Goal: Navigation & Orientation: Understand site structure

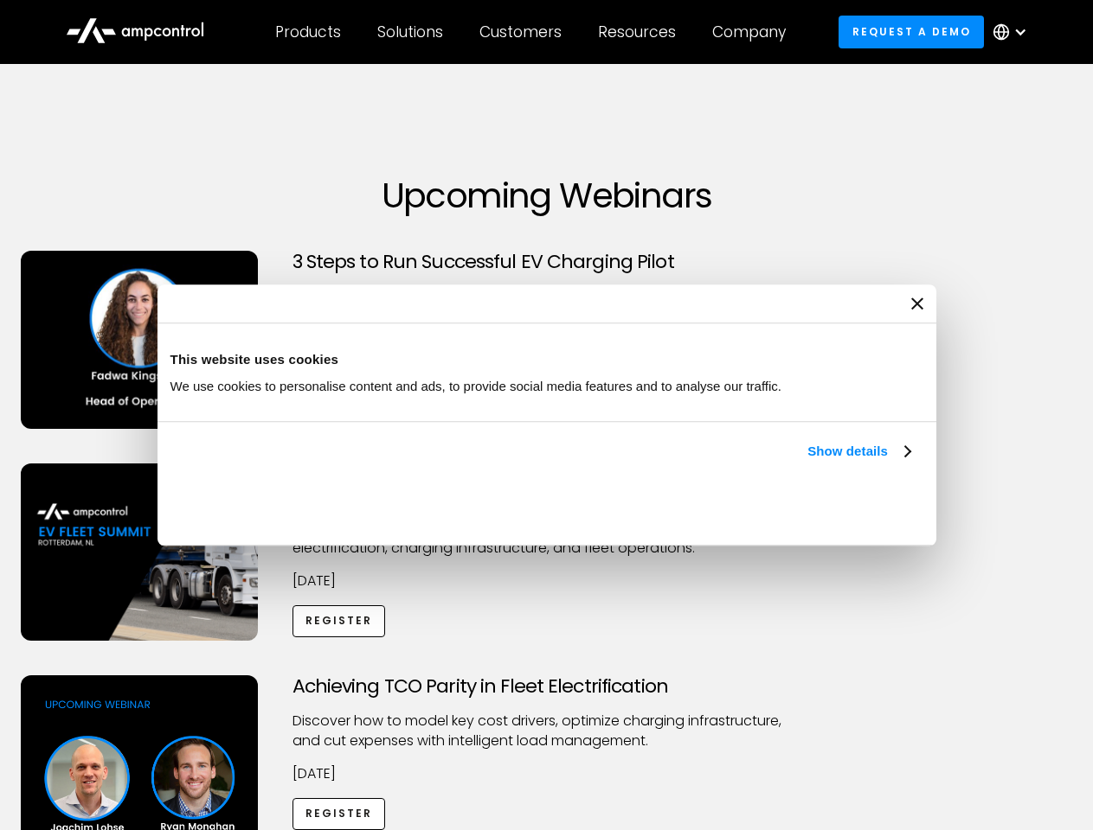
click at [807, 462] on link "Show details" at bounding box center [858, 451] width 102 height 21
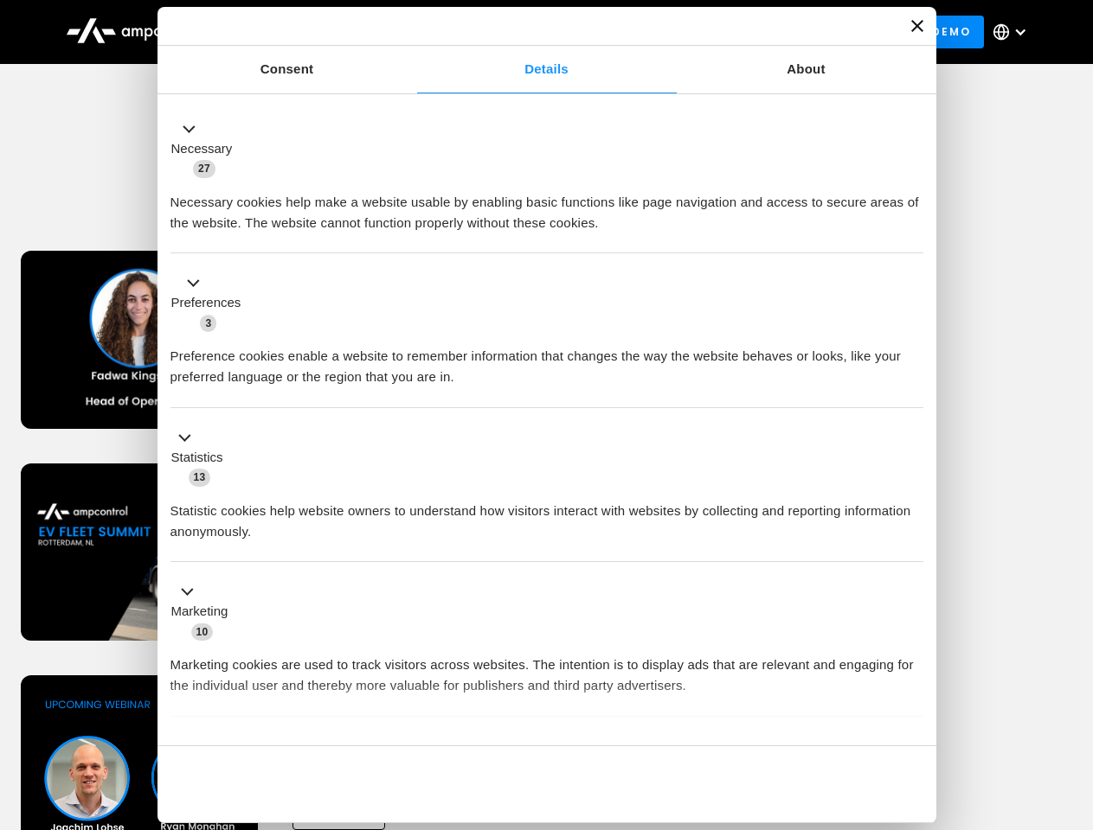
click at [912, 234] on div "Necessary cookies help make a website usable by enabling basic functions like p…" at bounding box center [546, 206] width 753 height 54
click at [1074, 697] on div "Achieving TCO Parity in Fleet Electrification Discover how to model key cost dr…" at bounding box center [546, 812] width 1087 height 272
click at [532, 32] on div "Customers" at bounding box center [520, 31] width 82 height 19
click at [307, 32] on div "Products" at bounding box center [308, 31] width 66 height 19
click at [411, 32] on div "Solutions" at bounding box center [410, 31] width 66 height 19
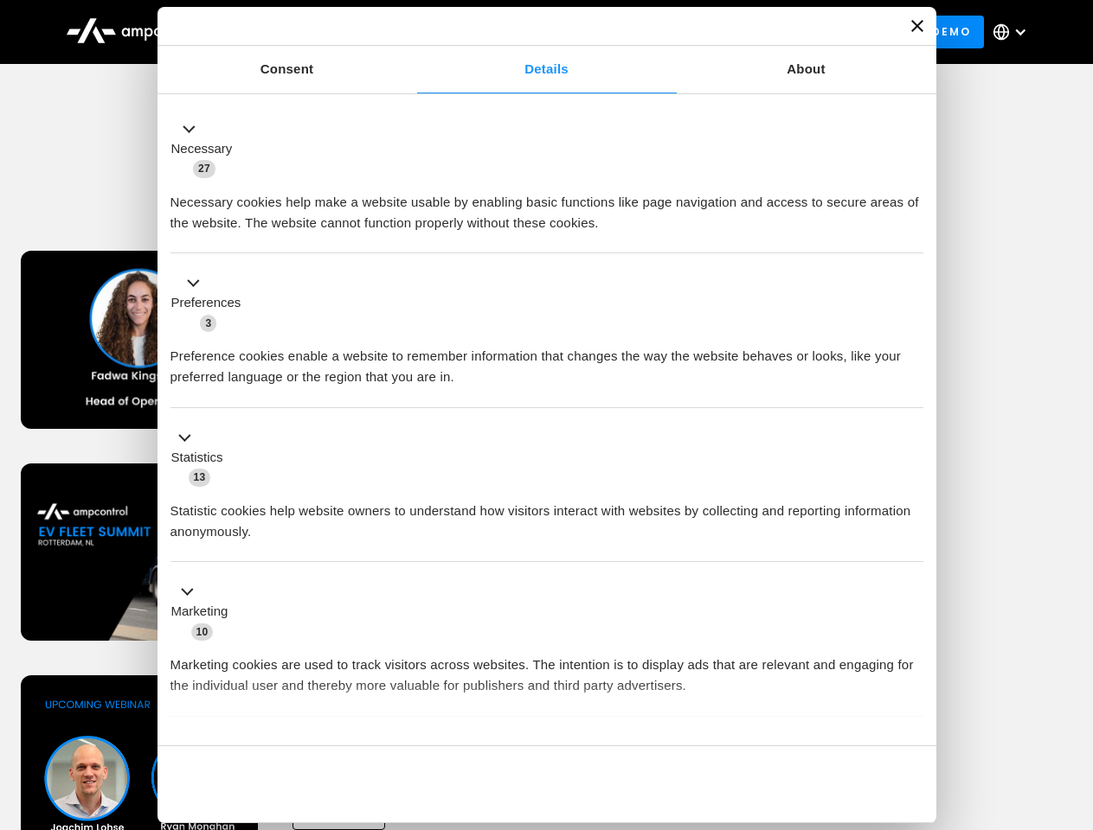
click at [523, 32] on div "Customers" at bounding box center [520, 31] width 82 height 19
click at [640, 32] on div "Resources" at bounding box center [637, 31] width 78 height 19
click at [754, 32] on div "Company" at bounding box center [749, 31] width 74 height 19
click at [1014, 32] on div at bounding box center [1020, 32] width 14 height 14
